Goal: Consume media (video, audio): Consume media (video, audio)

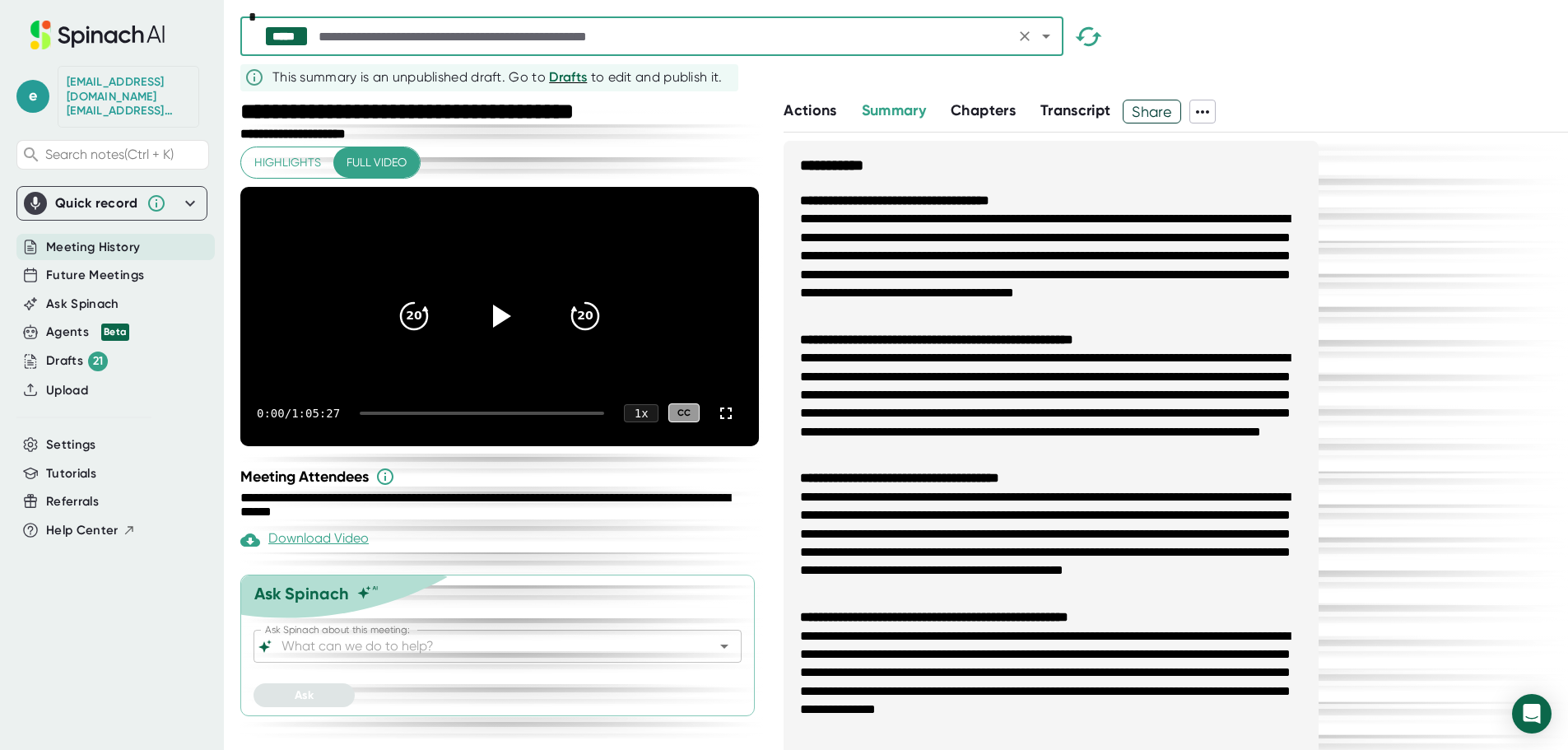
click at [1049, 34] on icon "Open" at bounding box center [1046, 36] width 20 height 20
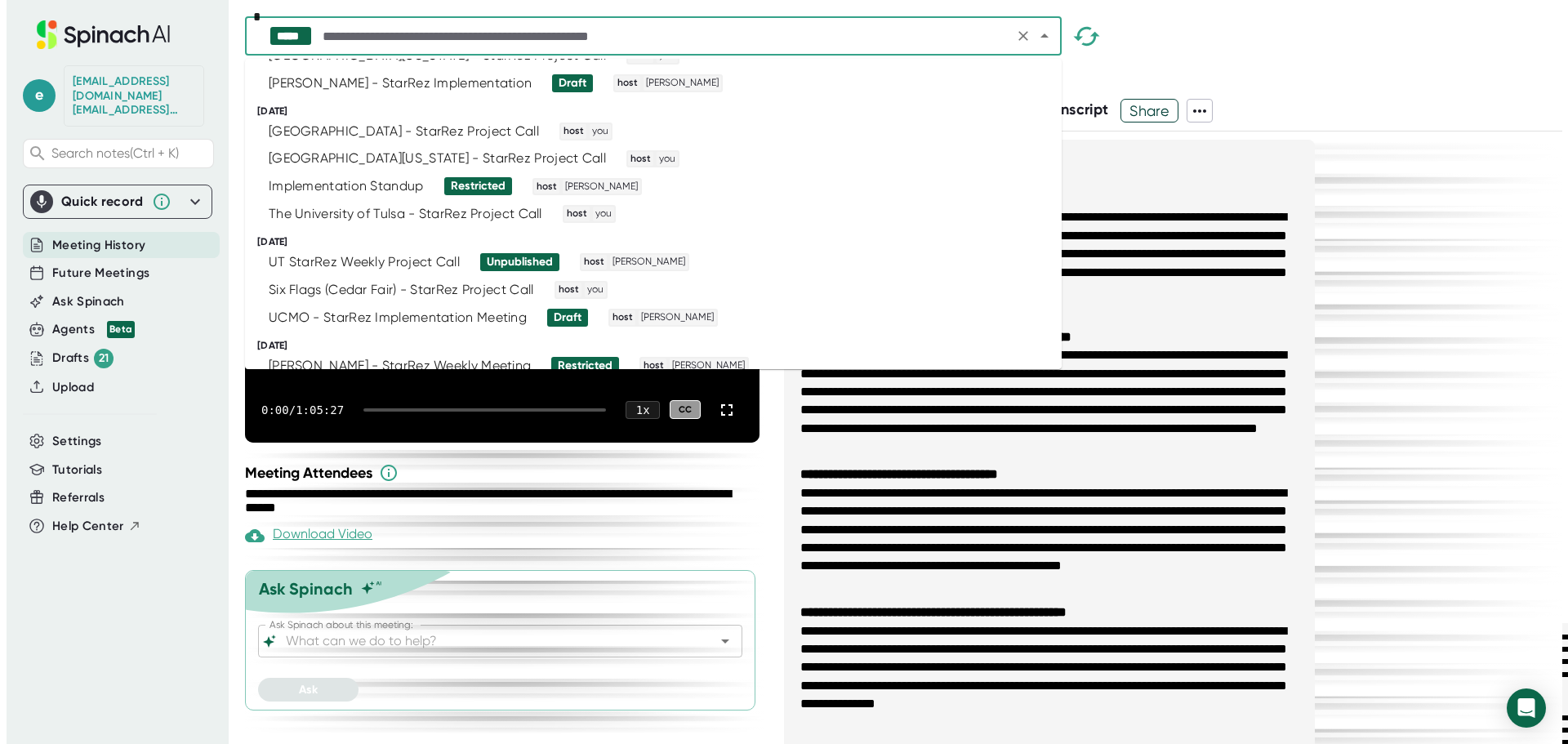
scroll to position [490, 0]
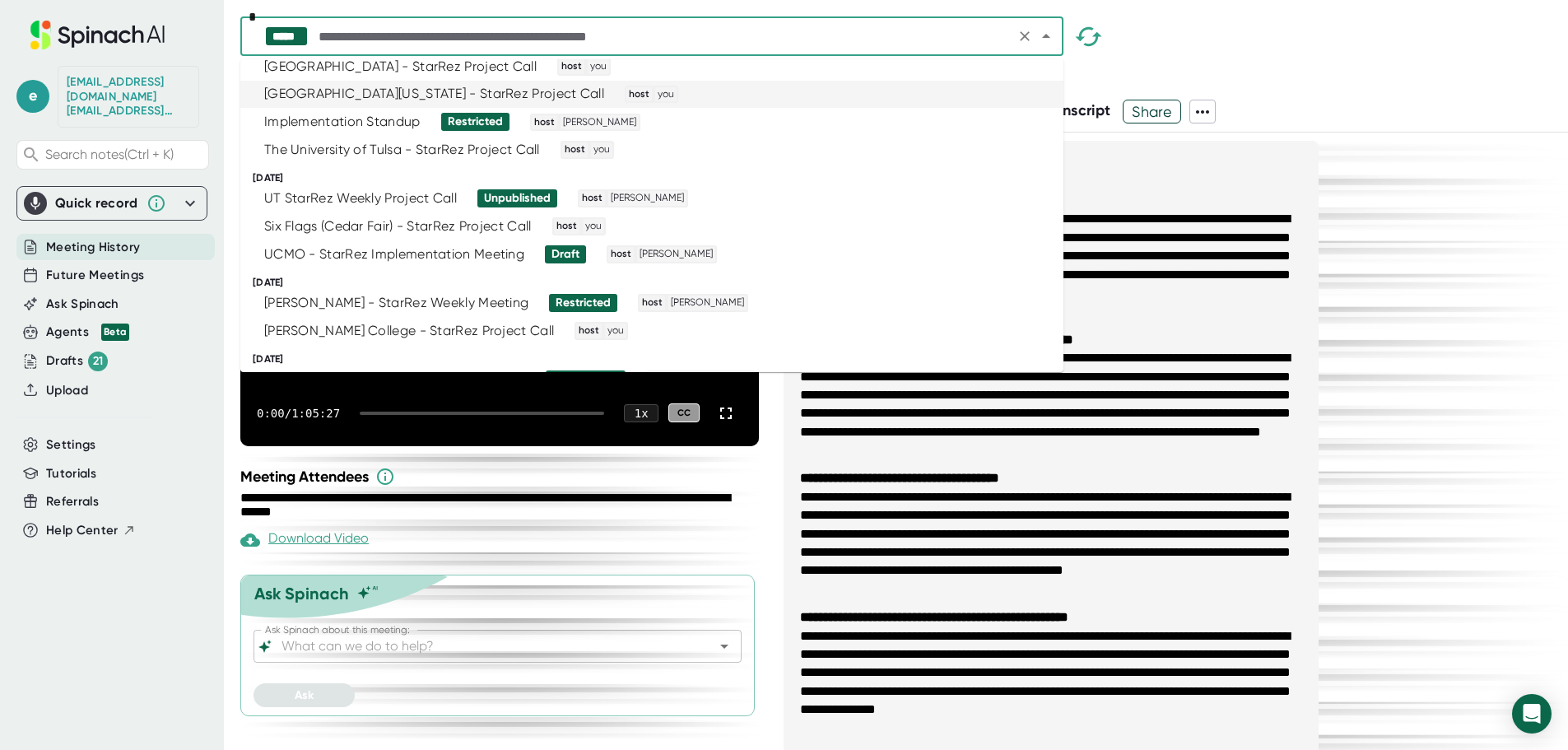
click at [423, 94] on div "[GEOGRAPHIC_DATA][US_STATE] - StarRez Project Call" at bounding box center [434, 94] width 340 height 17
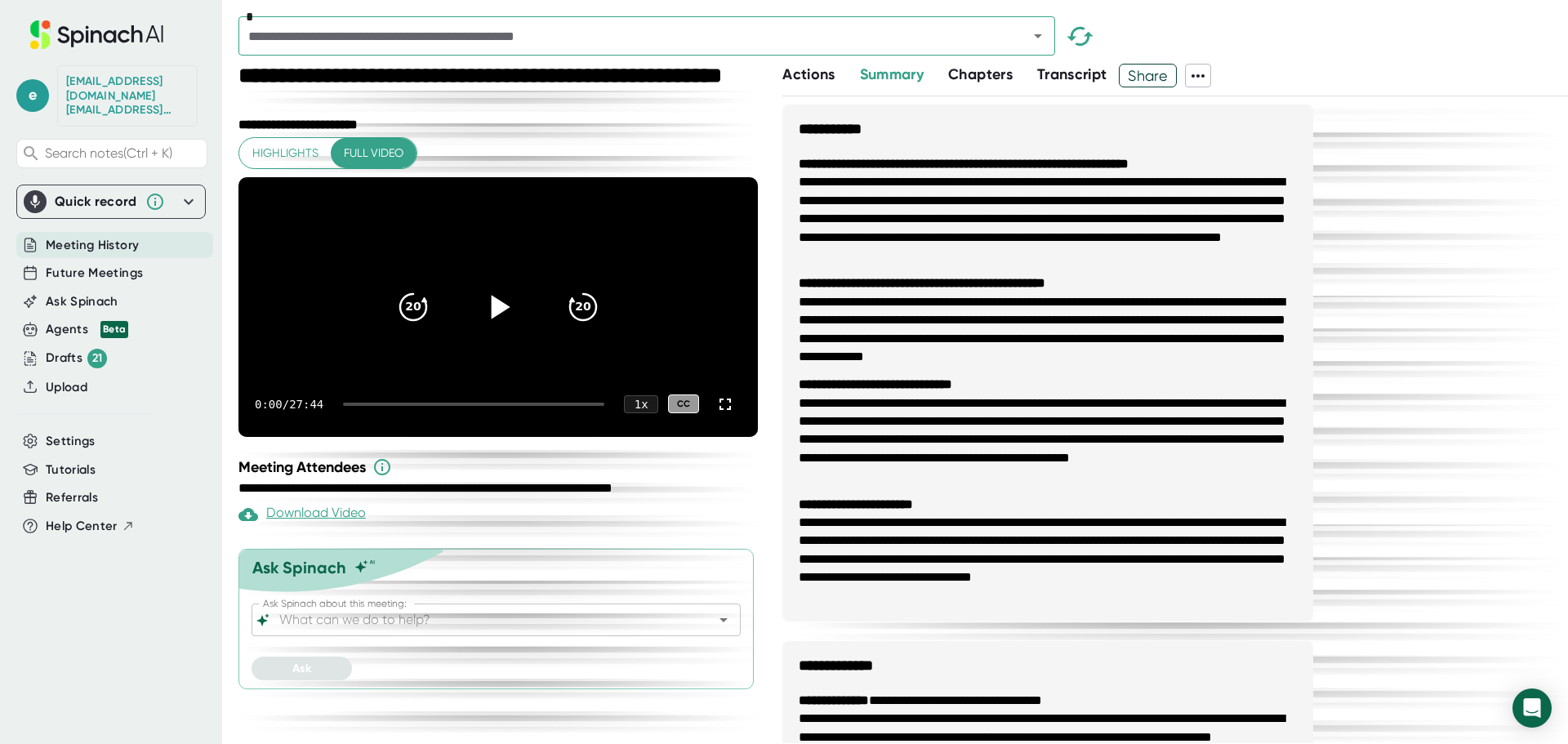
click at [490, 325] on icon at bounding box center [498, 306] width 41 height 41
click at [357, 405] on div at bounding box center [473, 405] width 261 height 4
click at [366, 405] on div at bounding box center [473, 405] width 261 height 4
click at [540, 405] on div at bounding box center [473, 405] width 261 height 4
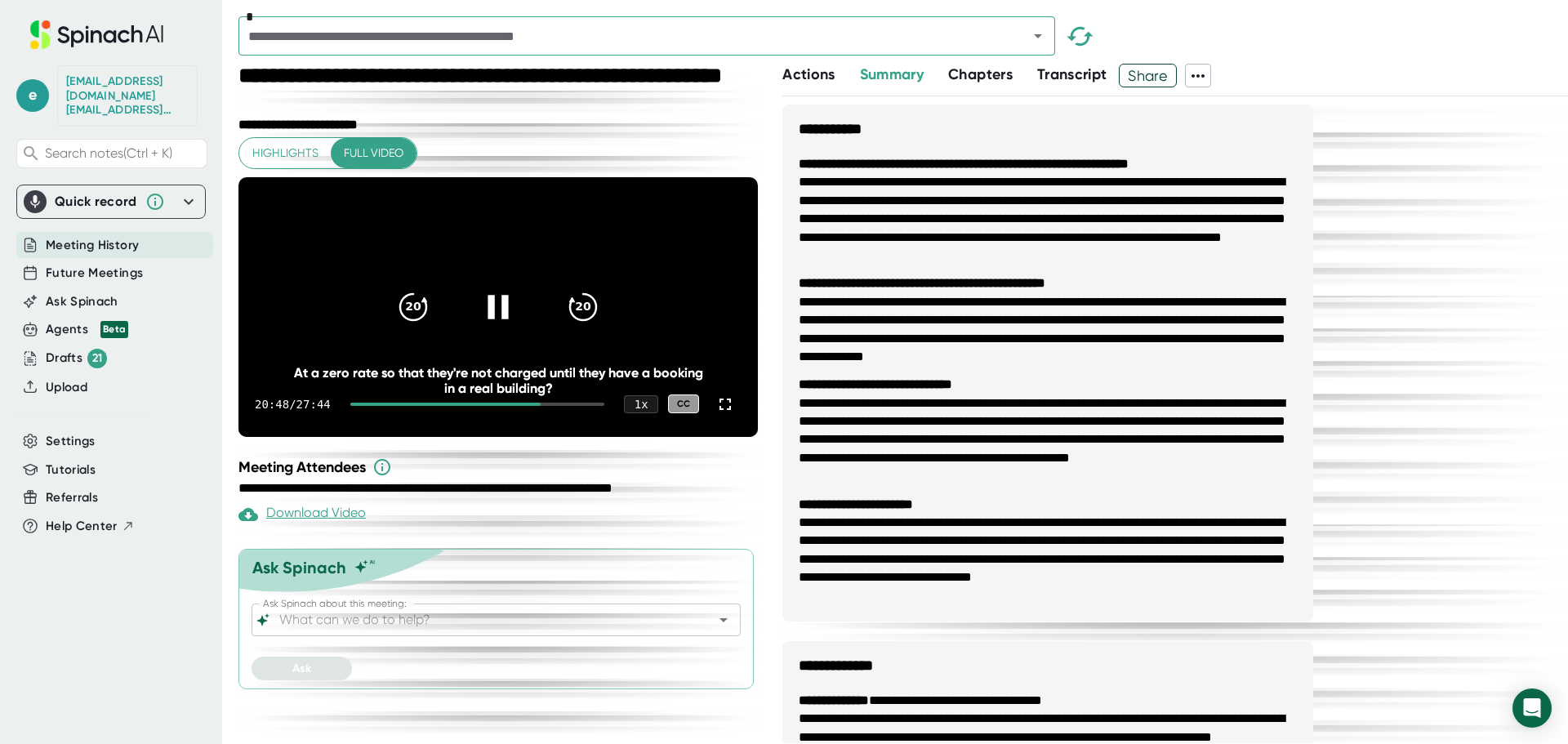
click at [557, 405] on div at bounding box center [477, 405] width 254 height 4
drag, startPoint x: 568, startPoint y: 435, endPoint x: 565, endPoint y: 444, distance: 9.5
click at [565, 437] on div "22:30 / 27:44 1 x CC" at bounding box center [498, 404] width 519 height 65
click at [408, 405] on div at bounding box center [474, 405] width 247 height 4
click at [396, 405] on div at bounding box center [371, 405] width 56 height 4
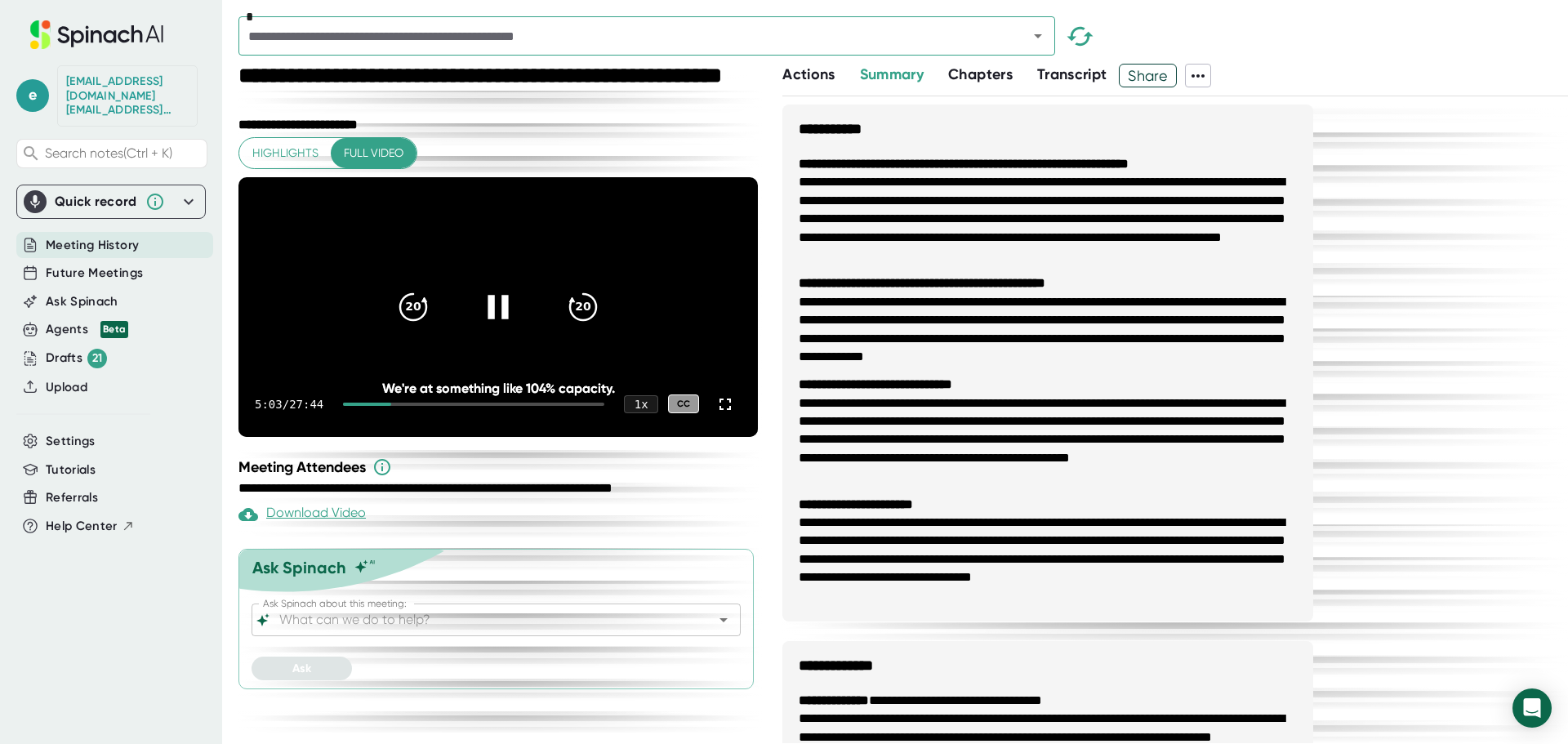
click at [386, 405] on div at bounding box center [366, 405] width 47 height 4
